Goal: Complete application form: Complete application form

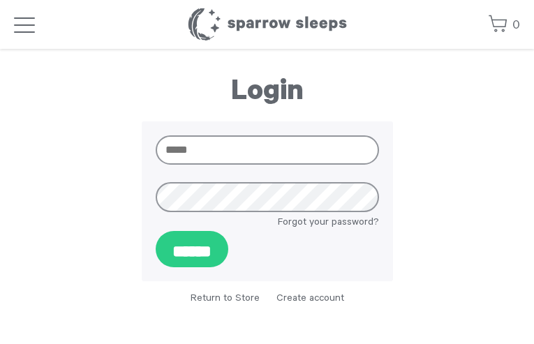
type input "**********"
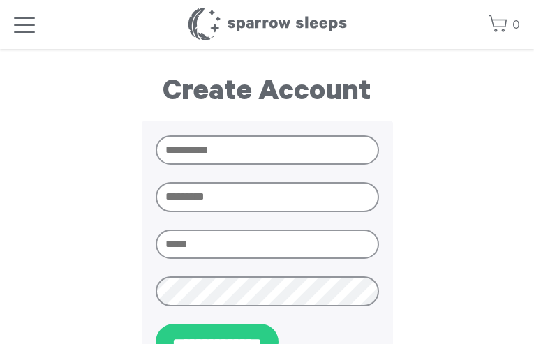
type input "**********"
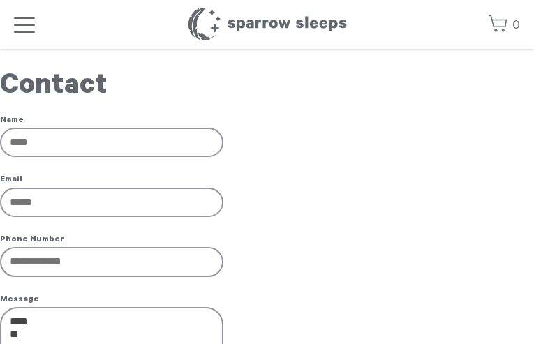
type input "**********"
